Goal: Task Accomplishment & Management: Manage account settings

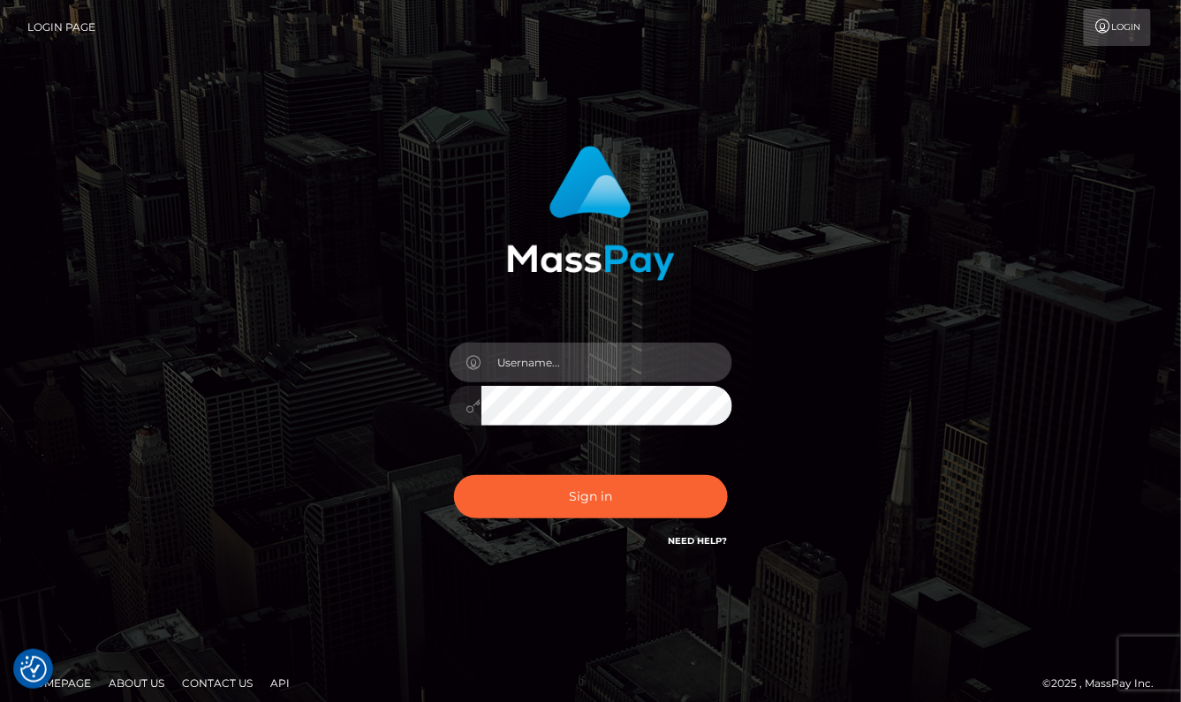
type input "aluasupport"
click at [590, 496] on button "Sign in" at bounding box center [591, 496] width 274 height 43
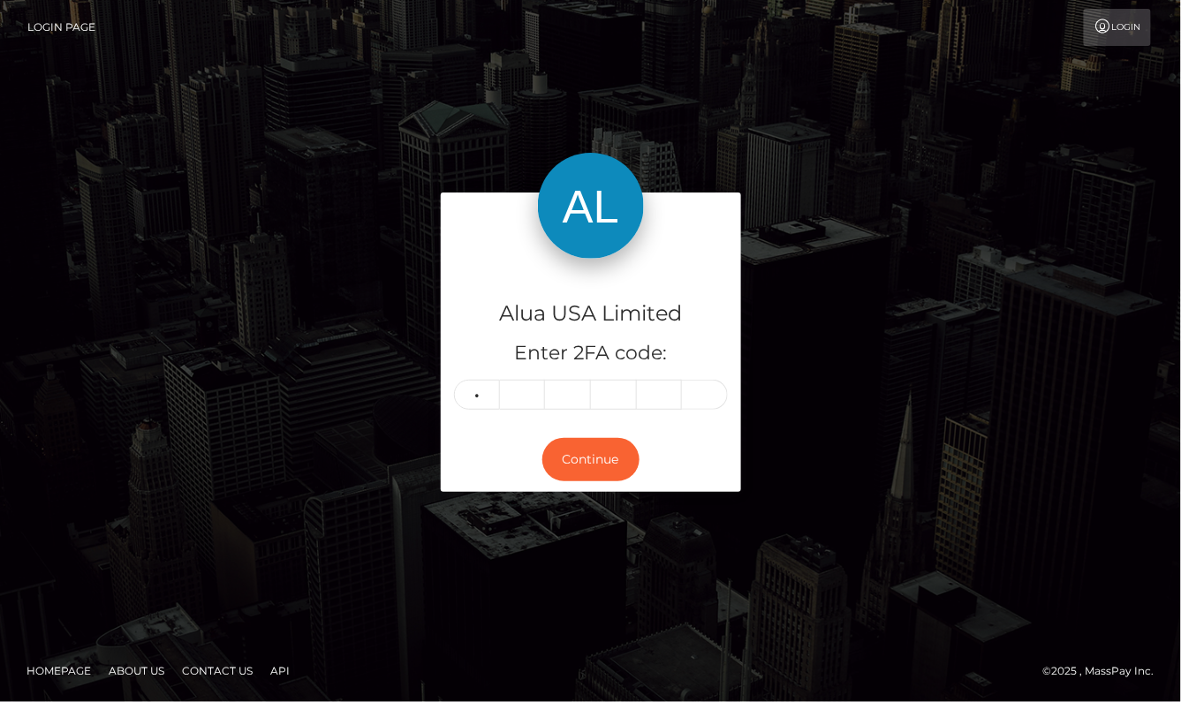
type input "0"
type input "3"
type input "2"
type input "9"
type input "1"
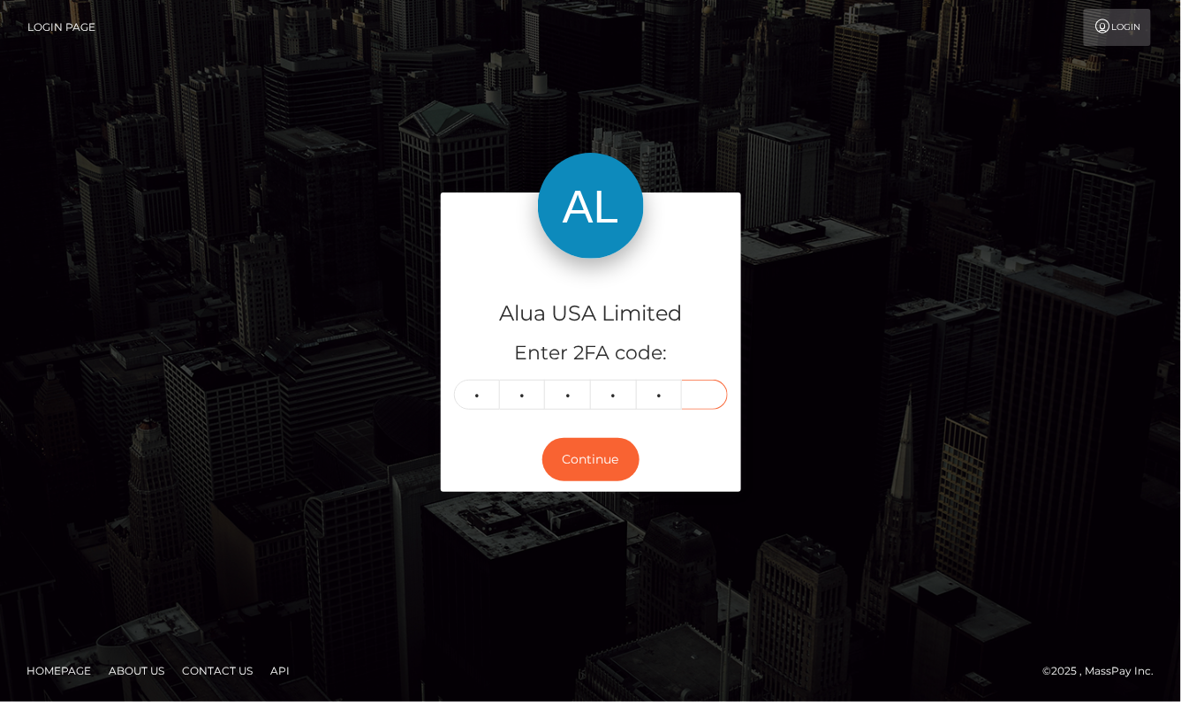
type input "2"
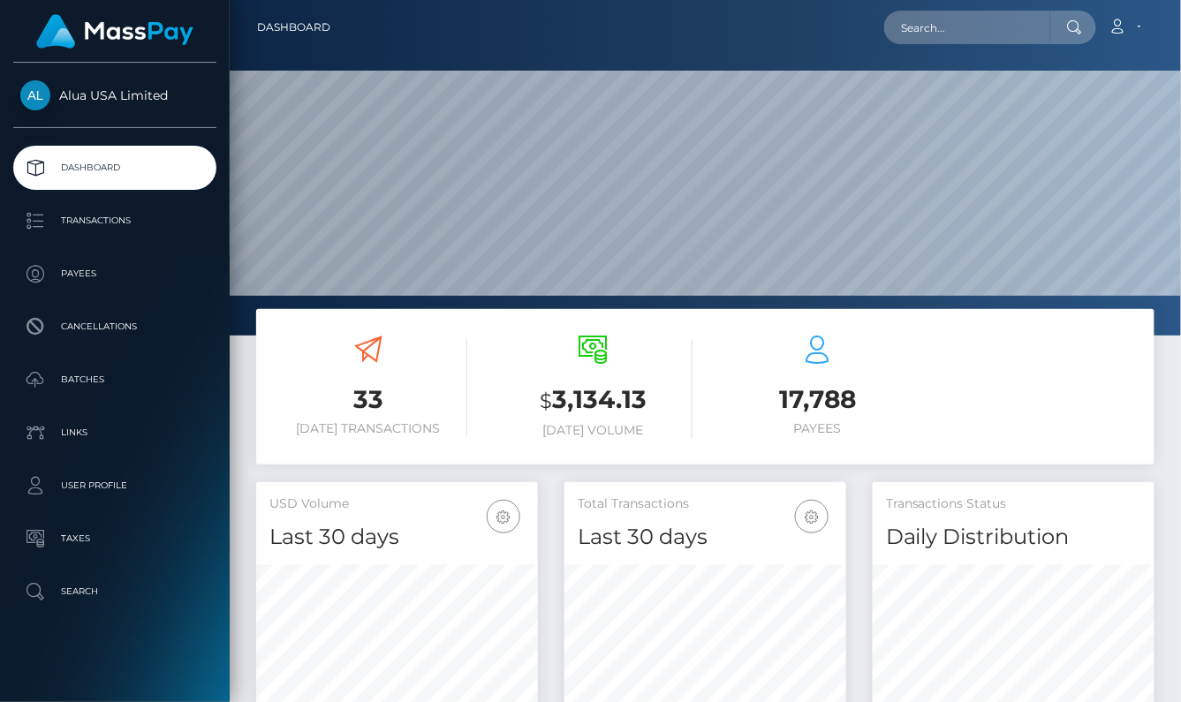
scroll to position [310, 283]
click at [984, 4] on nav "Dashboard Loading... Loading... Account Edit Profile" at bounding box center [705, 27] width 951 height 55
click at [961, 39] on input "text" at bounding box center [967, 28] width 166 height 34
paste input "602cdeaf76d1e725451738b3"
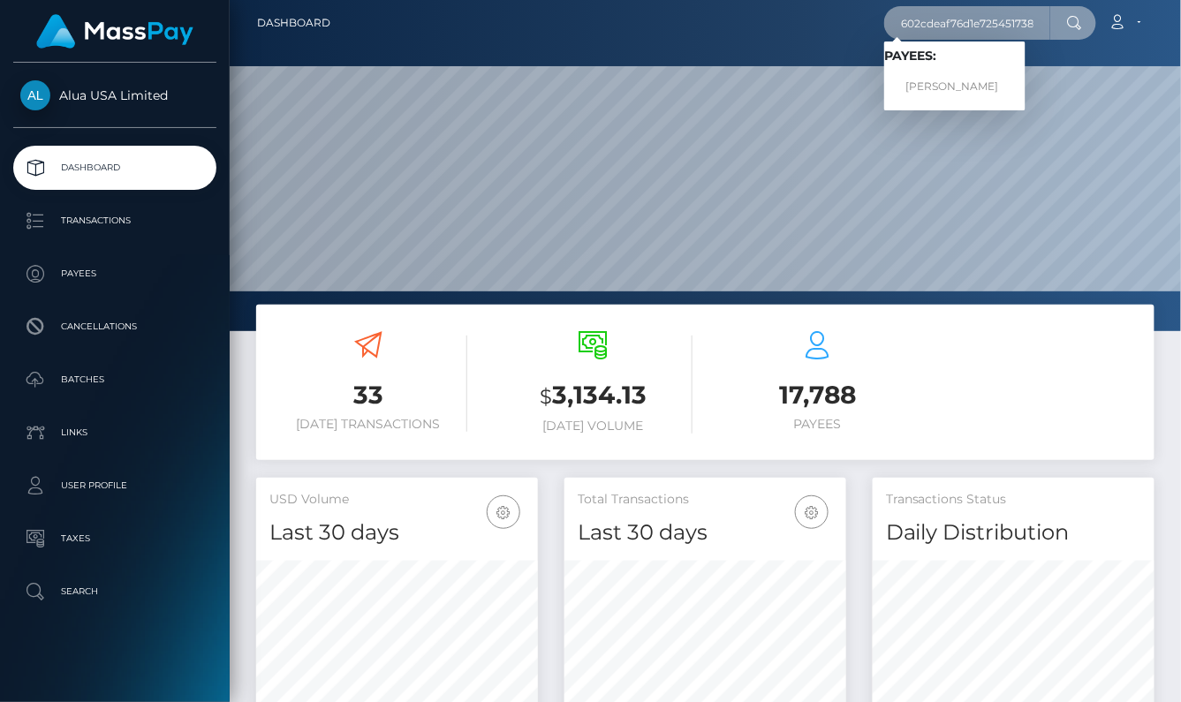
scroll to position [1, 1]
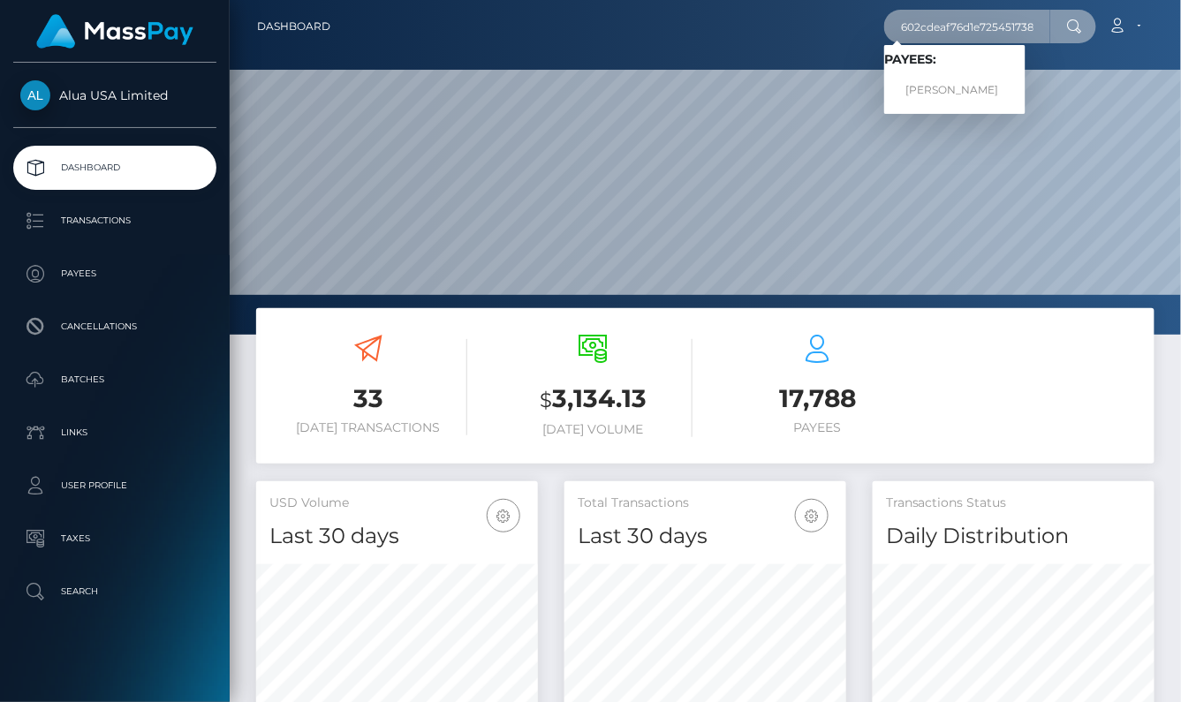
type input "602cdeaf76d1e725451738b3"
click at [958, 81] on link "Bella Tan" at bounding box center [954, 90] width 141 height 33
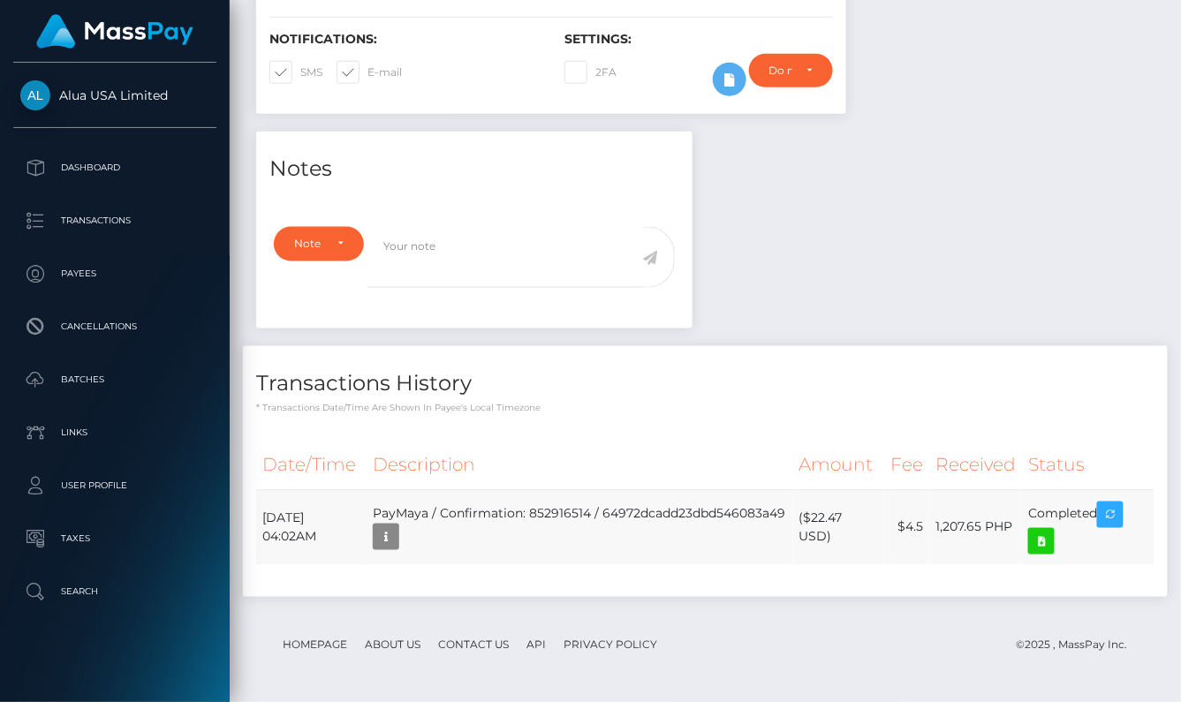
scroll to position [478, 0]
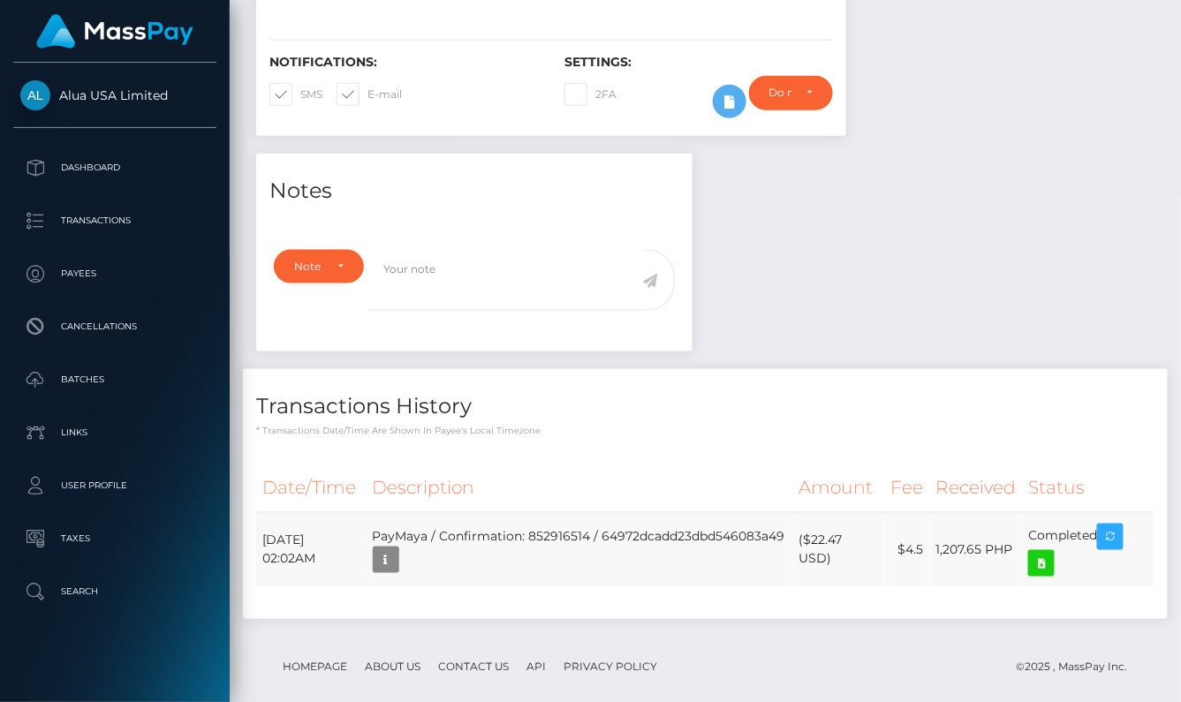
scroll to position [478, 0]
click at [397, 550] on icon "button" at bounding box center [385, 561] width 21 height 22
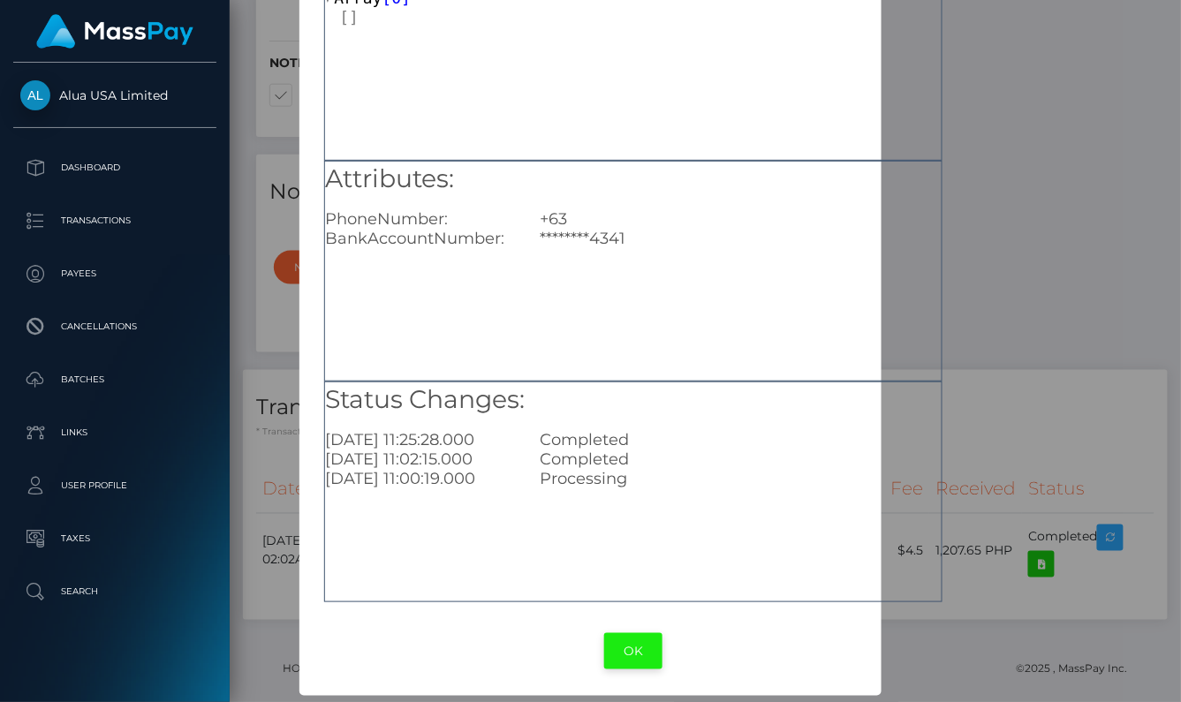
scroll to position [136, 0]
click at [642, 652] on button "OK" at bounding box center [633, 652] width 58 height 36
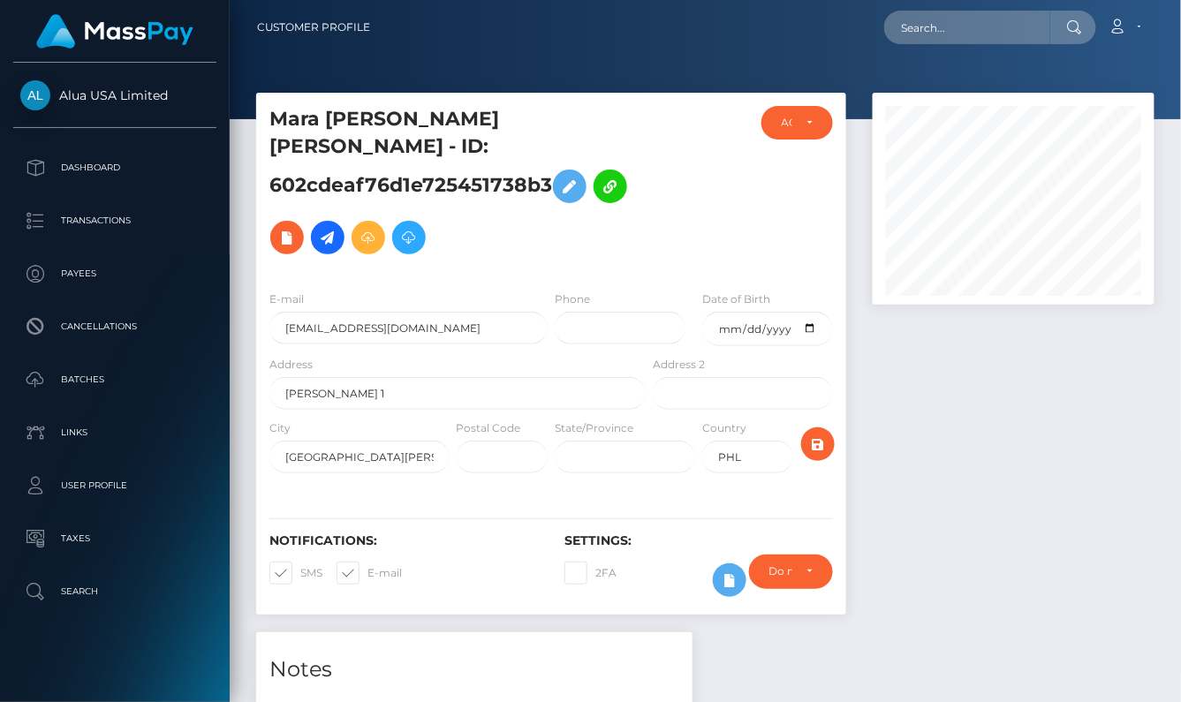
scroll to position [0, 0]
click at [992, 372] on div at bounding box center [1013, 363] width 308 height 540
click at [981, 396] on div at bounding box center [1013, 363] width 308 height 540
